Goal: Task Accomplishment & Management: Manage account settings

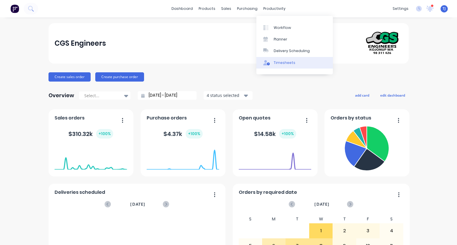
click at [278, 62] on div "Timesheets" at bounding box center [285, 62] width 22 height 5
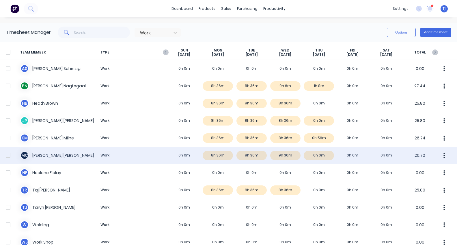
click at [40, 154] on div "M C [PERSON_NAME] Work 0h 0m 8h 36m 8h 36m 9h 30m 0h 0m 0h 0m 0h 0m 26.70" at bounding box center [228, 154] width 457 height 17
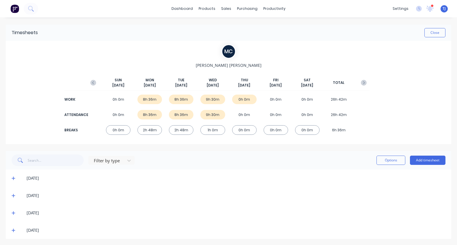
scroll to position [1, 0]
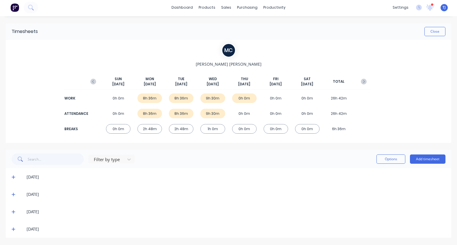
click at [14, 229] on icon at bounding box center [14, 229] width 4 height 4
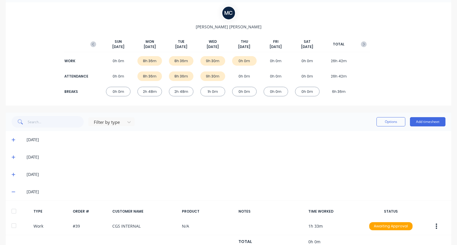
scroll to position [58, 0]
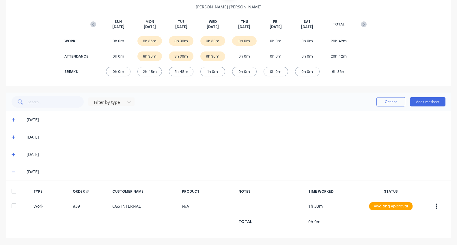
click at [14, 154] on icon at bounding box center [14, 154] width 4 height 4
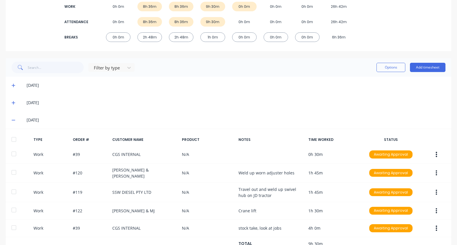
scroll to position [107, 0]
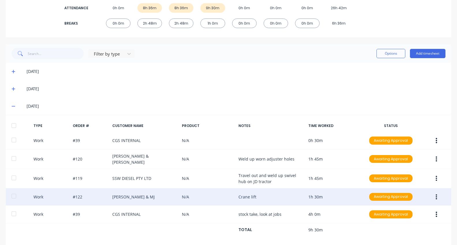
click at [319, 194] on div "Work #122 [PERSON_NAME] & MJ N/A Crane lift 1h 30m Awaiting Approval" at bounding box center [229, 197] width 446 height 18
click at [313, 196] on div "Work #122 [PERSON_NAME] & MJ N/A Crane lift 1h 30m Awaiting Approval" at bounding box center [229, 197] width 446 height 18
click at [249, 194] on div "Work #122 [PERSON_NAME] & MJ N/A Crane lift 1h 30m Awaiting Approval" at bounding box center [229, 197] width 446 height 18
click at [436, 194] on icon "button" at bounding box center [436, 196] width 1 height 5
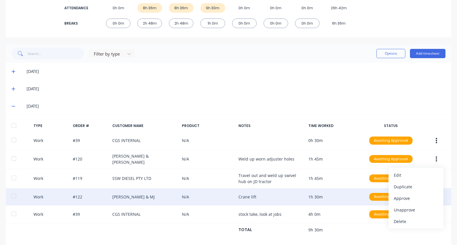
click at [257, 191] on div "Work #122 [PERSON_NAME] & MJ N/A Crane lift 1h 30m Awaiting Approval Edit Dupli…" at bounding box center [229, 197] width 446 height 18
